Goal: Check status: Check status

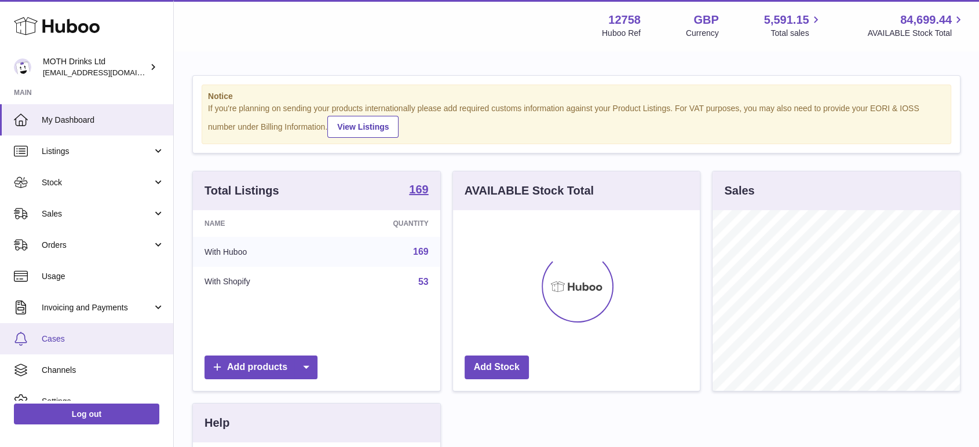
scroll to position [181, 247]
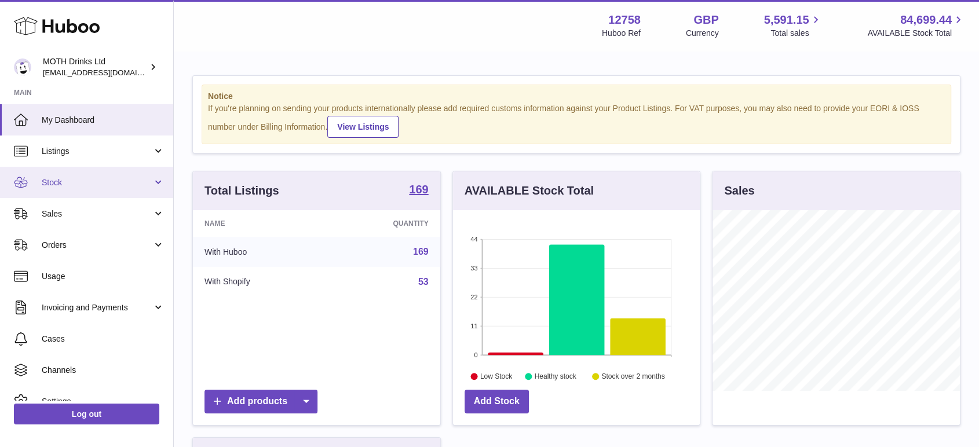
click at [83, 179] on span "Stock" at bounding box center [97, 182] width 111 height 11
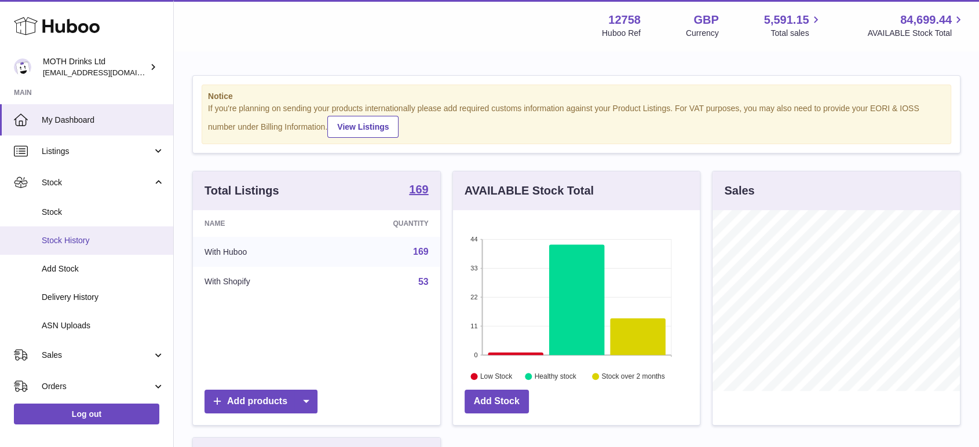
click at [77, 247] on link "Stock History" at bounding box center [86, 240] width 173 height 28
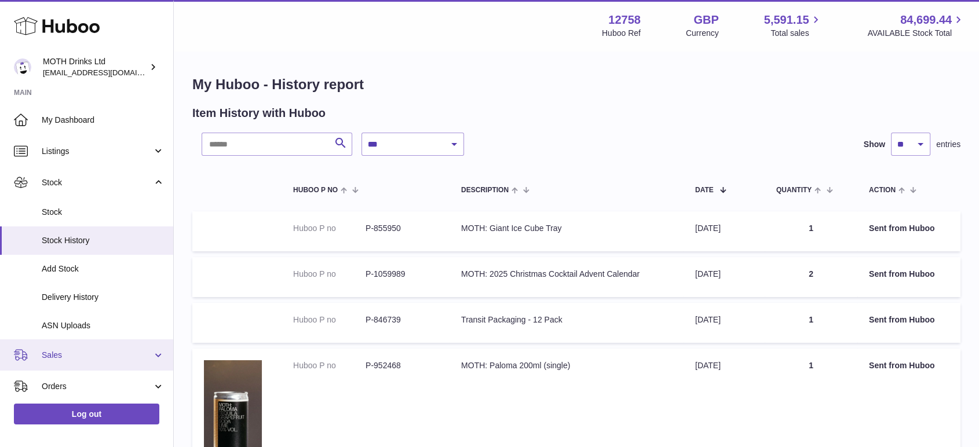
click at [60, 359] on span "Sales" at bounding box center [97, 355] width 111 height 11
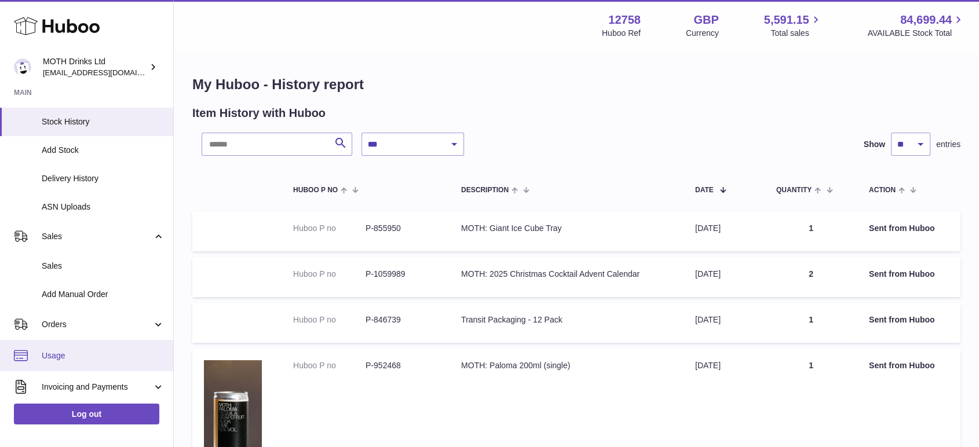
scroll to position [193, 0]
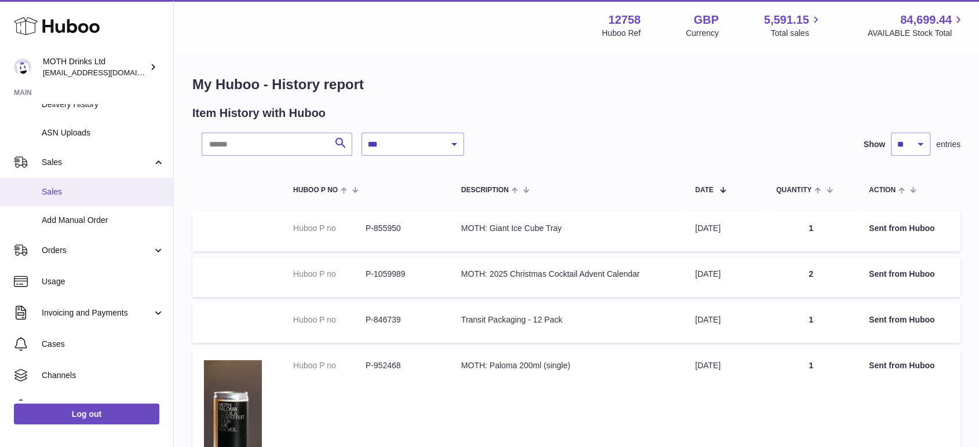
click at [86, 189] on span "Sales" at bounding box center [103, 191] width 123 height 11
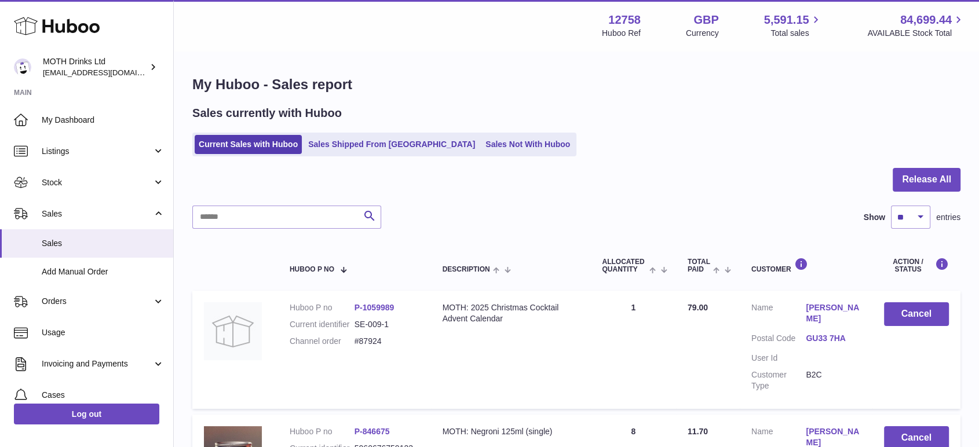
click at [310, 125] on div "Sales currently with Huboo Current Sales with Huboo Sales Shipped From Huboo Sa…" at bounding box center [576, 130] width 768 height 51
click at [361, 144] on link "Sales Shipped From [GEOGRAPHIC_DATA]" at bounding box center [391, 144] width 175 height 19
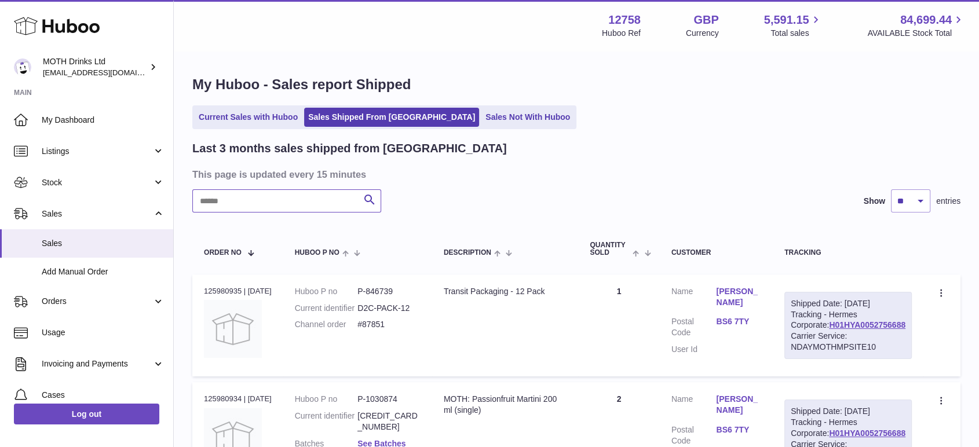
click at [257, 208] on input "text" at bounding box center [286, 200] width 189 height 23
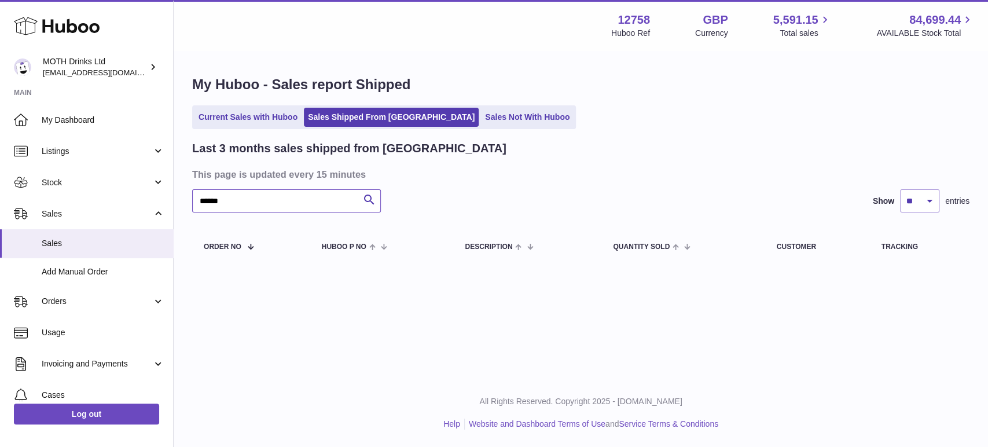
type input "******"
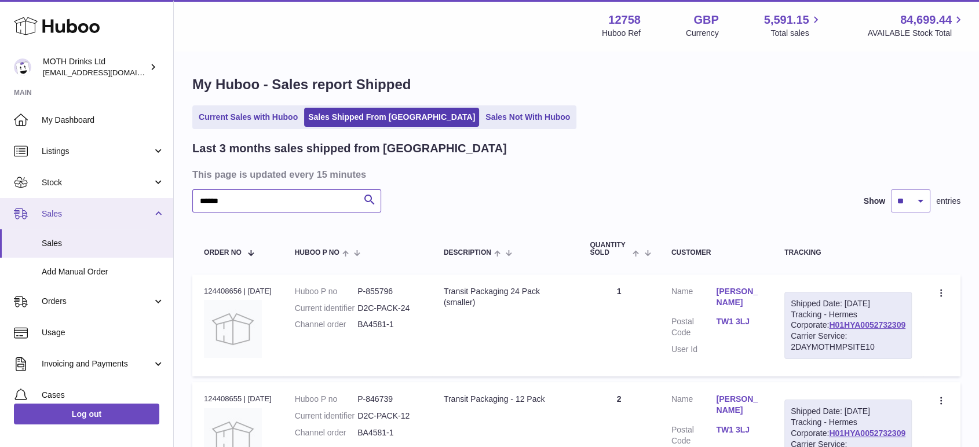
drag, startPoint x: 259, startPoint y: 200, endPoint x: 69, endPoint y: 200, distance: 189.9
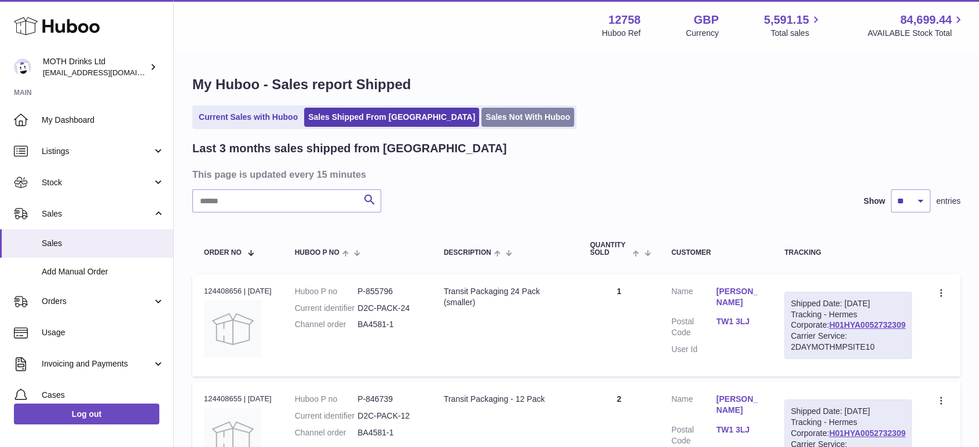
click at [481, 119] on link "Sales Not With Huboo" at bounding box center [527, 117] width 93 height 19
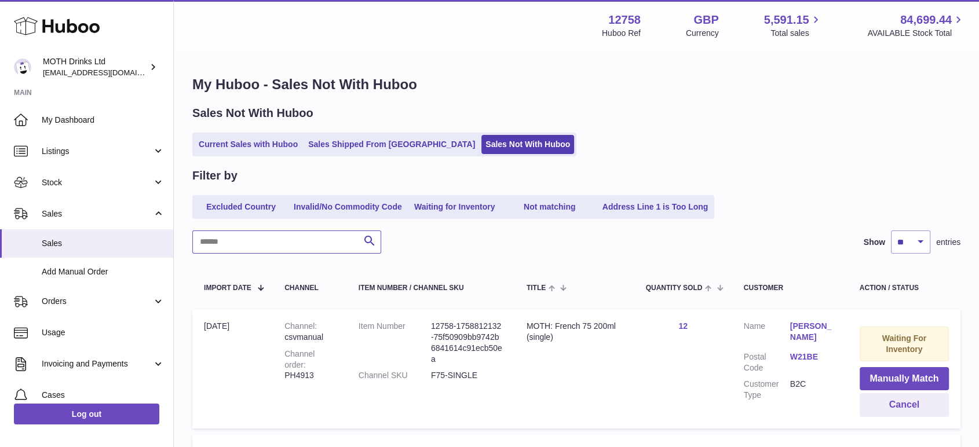
click at [251, 246] on input "text" at bounding box center [286, 241] width 189 height 23
paste input "******"
type input "******"
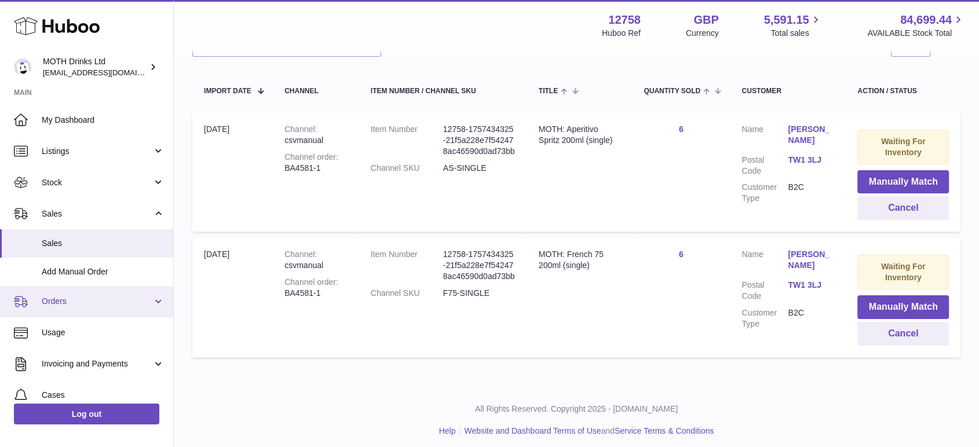
scroll to position [203, 0]
